Goal: Navigation & Orientation: Understand site structure

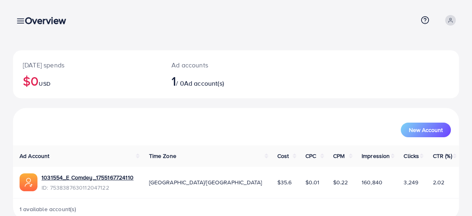
click at [22, 20] on div "Overview" at bounding box center [48, 21] width 61 height 12
click at [21, 23] on div "Overview" at bounding box center [48, 21] width 61 height 12
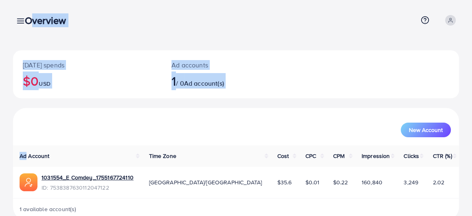
drag, startPoint x: 22, startPoint y: 23, endPoint x: 26, endPoint y: 145, distance: 122.2
click at [26, 149] on div "Overview Help Center Contact Support Plans and Pricing Term and policy About Us…" at bounding box center [236, 117] width 472 height 234
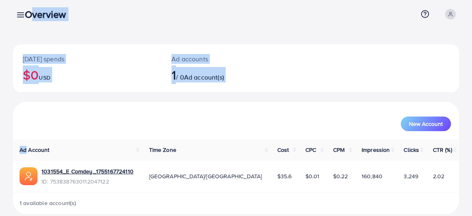
scroll to position [17, 0]
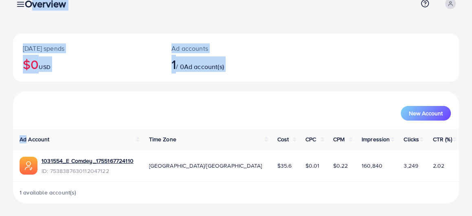
click at [272, 72] on div "Ad accounts 1 / 0 Ad account(s)" at bounding box center [217, 58] width 111 height 48
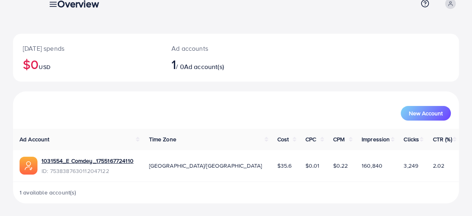
scroll to position [0, 0]
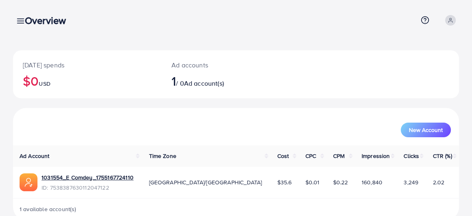
click at [21, 21] on div "Overview" at bounding box center [48, 21] width 61 height 12
click at [20, 19] on div "Overview" at bounding box center [48, 21] width 61 height 12
click at [20, 17] on div "Overview" at bounding box center [48, 21] width 61 height 12
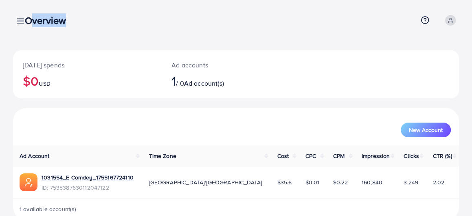
click at [20, 19] on div "Overview" at bounding box center [48, 21] width 61 height 12
click at [20, 21] on div "Overview" at bounding box center [48, 21] width 61 height 12
click at [21, 30] on div "Overview Help Center Contact Support Plans and Pricing Term and policy About Us…" at bounding box center [236, 20] width 446 height 22
click at [22, 23] on div "Overview" at bounding box center [48, 21] width 61 height 12
